Goal: Information Seeking & Learning: Learn about a topic

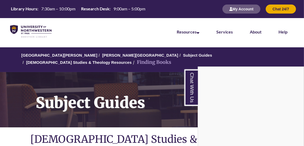
click at [226, 55] on div "Chat With Us" at bounding box center [152, 73] width 304 height 146
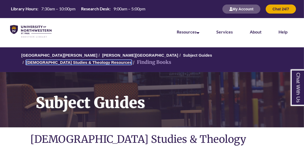
click at [132, 60] on link "Biblical Studies & Theology Resources" at bounding box center [79, 62] width 106 height 5
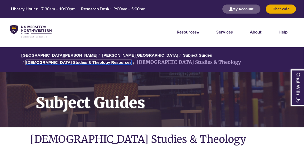
click at [132, 60] on link "[DEMOGRAPHIC_DATA] Studies & Theology Resources" at bounding box center [79, 62] width 106 height 5
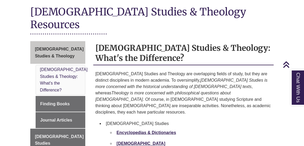
scroll to position [255, 0]
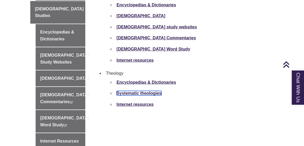
click at [146, 91] on strong "Systematic theologies" at bounding box center [139, 93] width 45 height 5
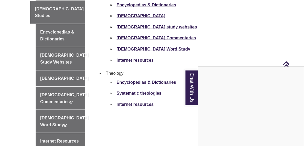
click at [135, 75] on div "Chat With Us" at bounding box center [152, 73] width 304 height 146
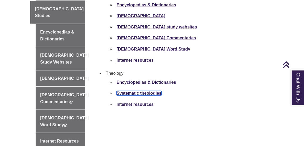
click at [135, 91] on strong "Systematic theologies" at bounding box center [139, 93] width 45 height 5
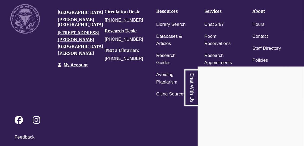
scroll to position [515, 0]
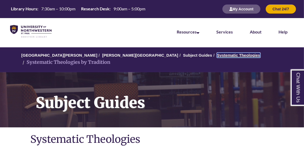
click at [217, 56] on link "Systematic Theologies" at bounding box center [238, 55] width 43 height 5
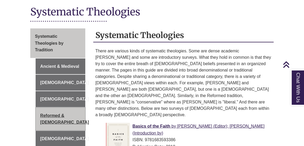
click at [48, 108] on link "Reformed & [DEMOGRAPHIC_DATA]" at bounding box center [60, 119] width 49 height 23
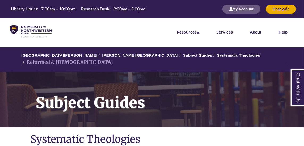
scroll to position [127, 0]
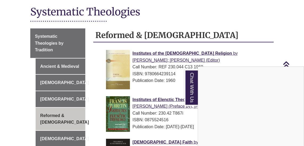
click at [273, 61] on div "Chat With Us" at bounding box center [152, 73] width 304 height 146
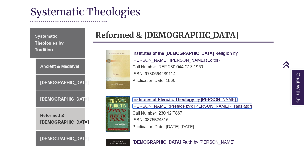
click at [124, 112] on img at bounding box center [118, 114] width 24 height 36
